Goal: Use online tool/utility: Use online tool/utility

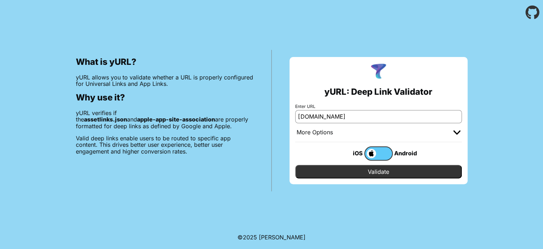
type input "[DOMAIN_NAME]"
click at [295, 165] on input "Validate" at bounding box center [378, 172] width 166 height 14
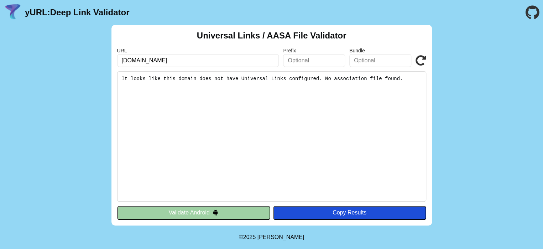
click at [195, 211] on button "Validate Android" at bounding box center [193, 213] width 153 height 14
